Goal: Information Seeking & Learning: Learn about a topic

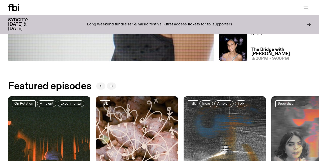
scroll to position [44, 0]
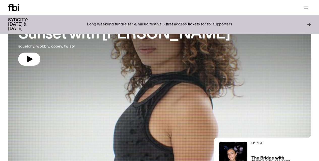
click at [75, 92] on div at bounding box center [159, 56] width 303 height 113
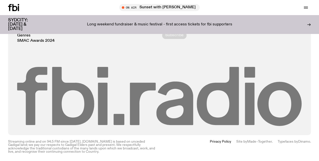
scroll to position [223, 0]
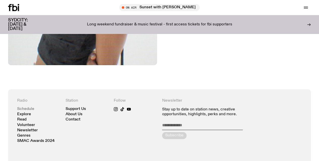
click at [26, 108] on link "Schedule" at bounding box center [25, 109] width 17 height 4
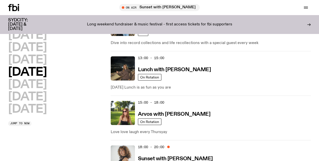
scroll to position [231, 0]
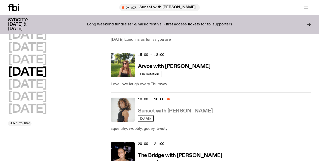
click at [163, 109] on h3 "Sunset with [PERSON_NAME]" at bounding box center [175, 111] width 75 height 5
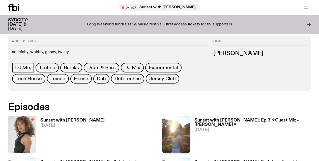
scroll to position [253, 0]
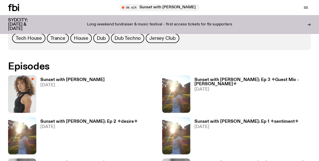
click at [211, 79] on h3 "Sunset with [PERSON_NAME]: Ep 3 ✧Guest Mix - [PERSON_NAME]✧" at bounding box center [252, 82] width 117 height 9
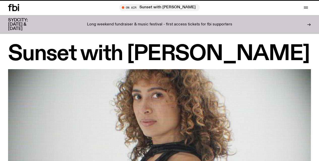
scroll to position [253, 0]
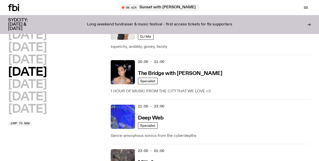
scroll to position [304, 0]
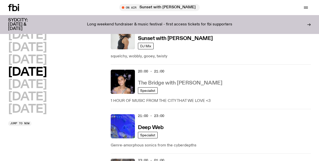
click at [154, 81] on h3 "The Bridge with [PERSON_NAME]" at bounding box center [180, 83] width 84 height 5
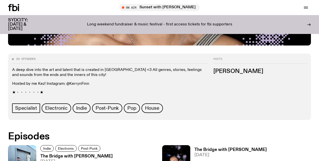
scroll to position [249, 0]
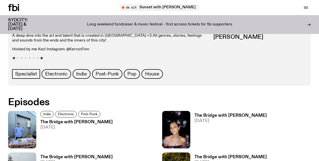
click at [61, 120] on h3 "The Bridge with [PERSON_NAME]" at bounding box center [76, 122] width 72 height 4
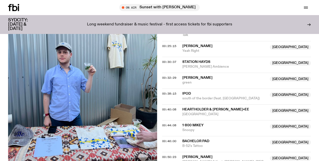
scroll to position [302, 0]
